Goal: Transaction & Acquisition: Book appointment/travel/reservation

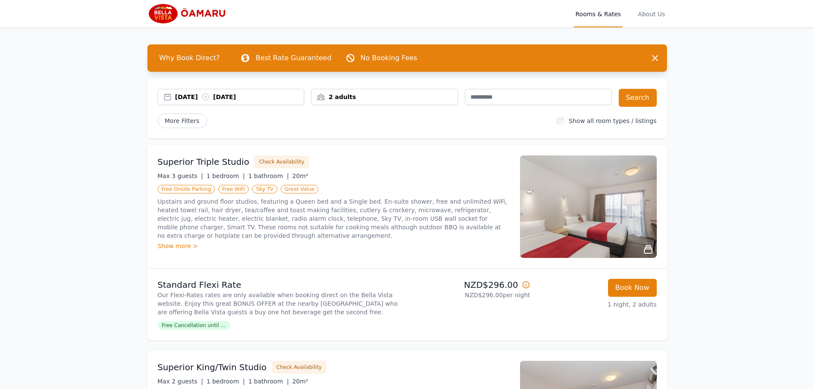
click at [442, 99] on div "2 adults" at bounding box center [384, 97] width 146 height 9
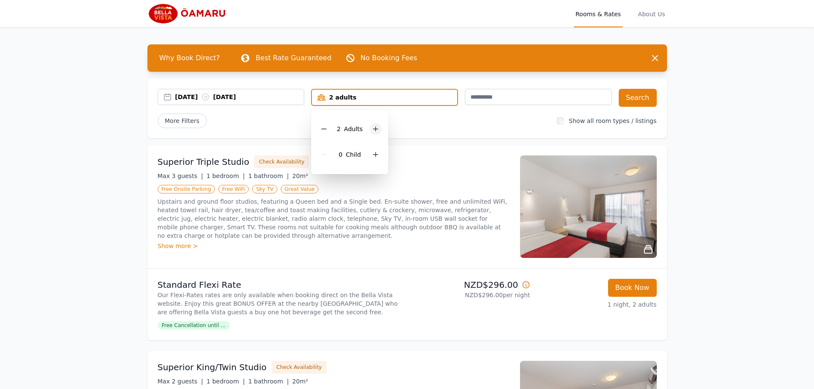
click at [379, 127] on div at bounding box center [376, 129] width 12 height 12
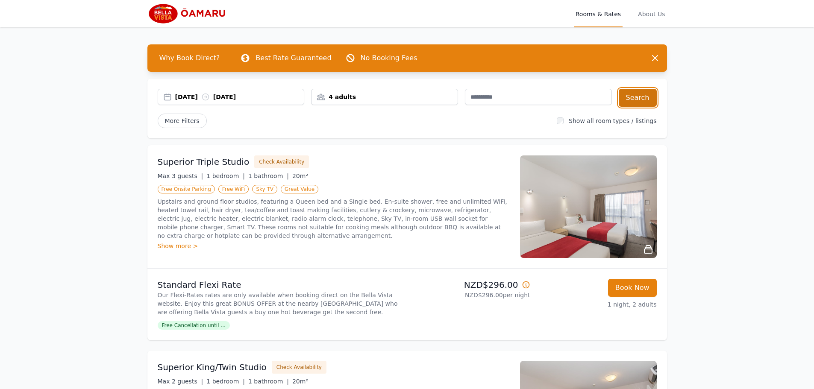
click at [632, 99] on button "Search" at bounding box center [638, 98] width 38 height 18
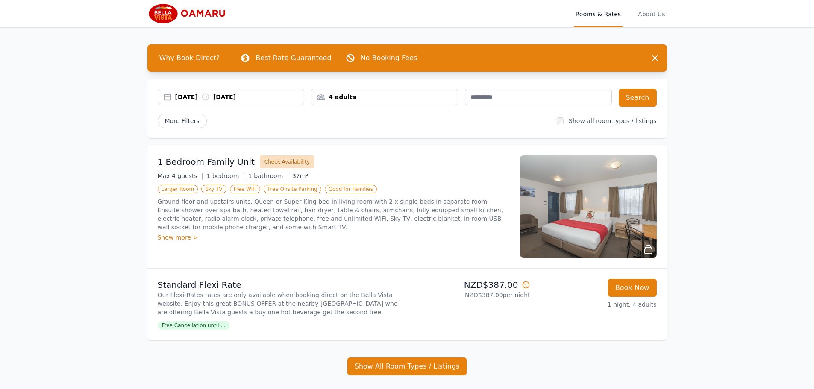
click at [275, 163] on button "Check Availability" at bounding box center [287, 161] width 55 height 13
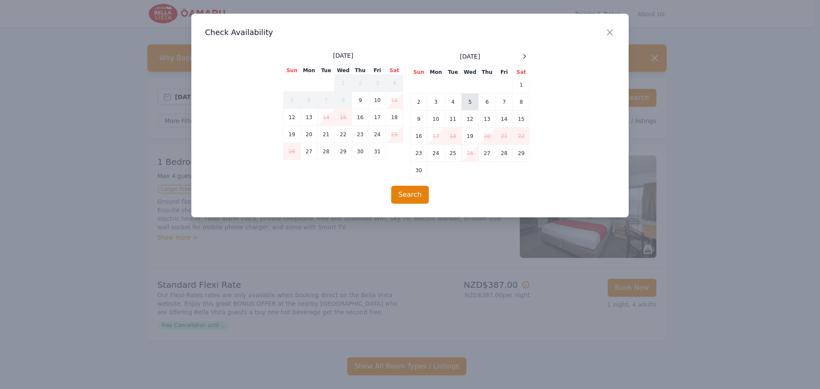
click at [470, 104] on td "5" at bounding box center [470, 102] width 17 height 17
click at [487, 103] on td "6" at bounding box center [487, 102] width 17 height 17
click at [415, 197] on button "Search" at bounding box center [410, 195] width 38 height 18
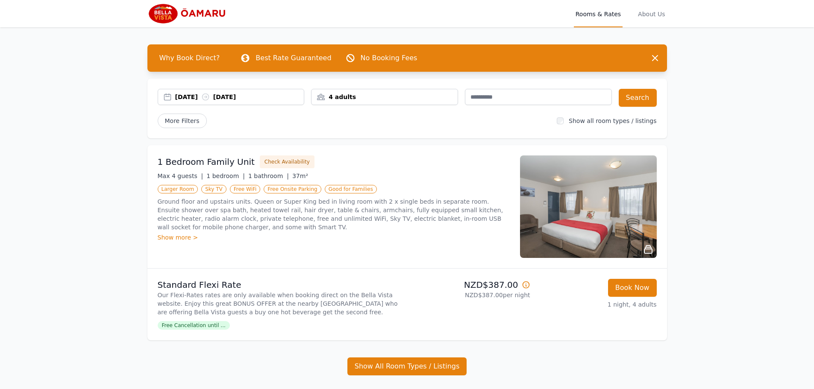
click at [187, 238] on div "Show more >" at bounding box center [334, 237] width 352 height 9
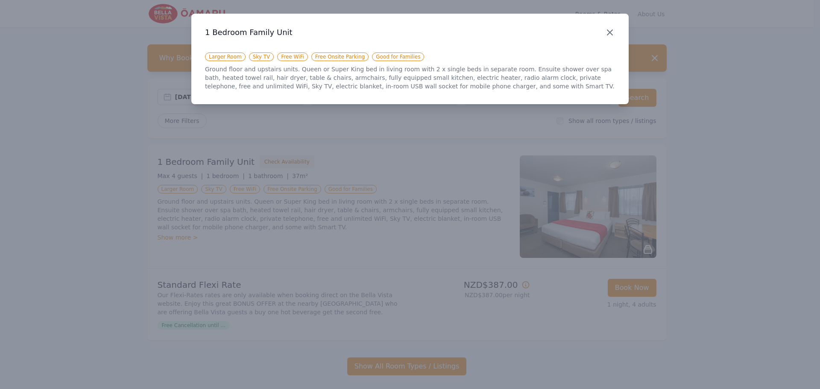
click at [608, 31] on icon "button" at bounding box center [610, 32] width 10 height 10
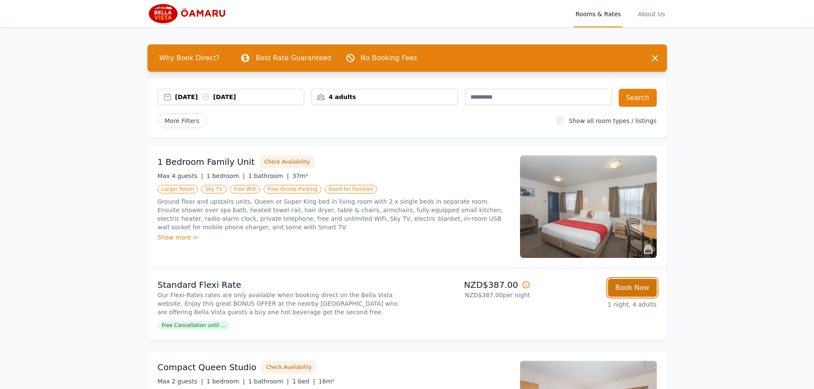
click at [636, 290] on button "Book Now" at bounding box center [632, 288] width 49 height 18
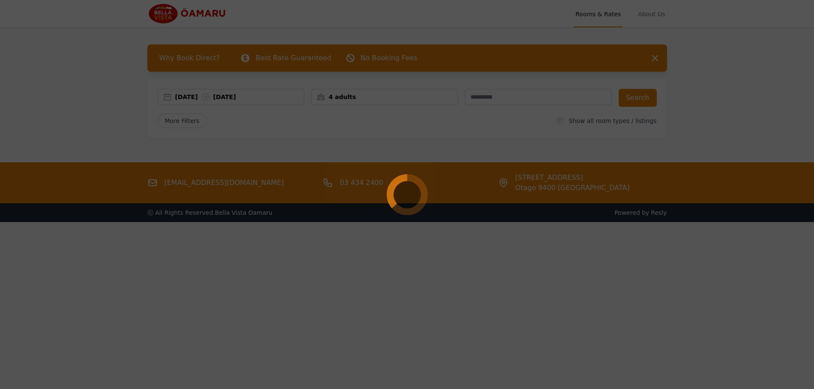
select select "**"
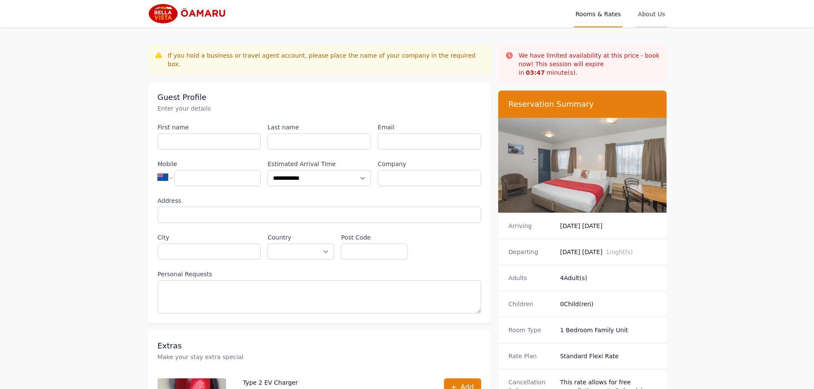
click at [657, 13] on span "About Us" at bounding box center [651, 13] width 30 height 27
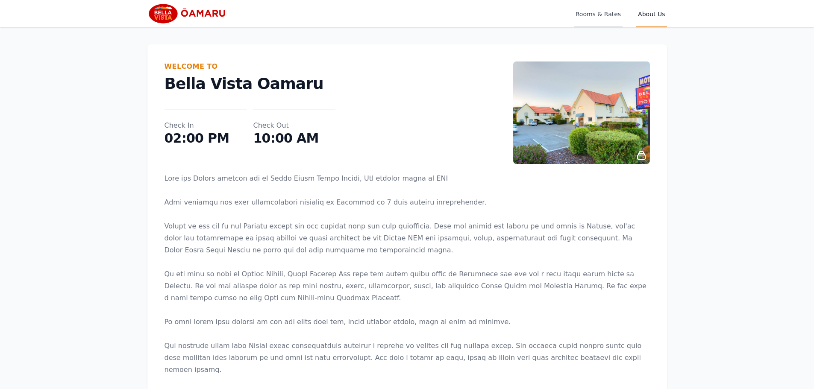
click at [594, 15] on span "Rooms & Rates" at bounding box center [598, 13] width 49 height 27
